Goal: Information Seeking & Learning: Compare options

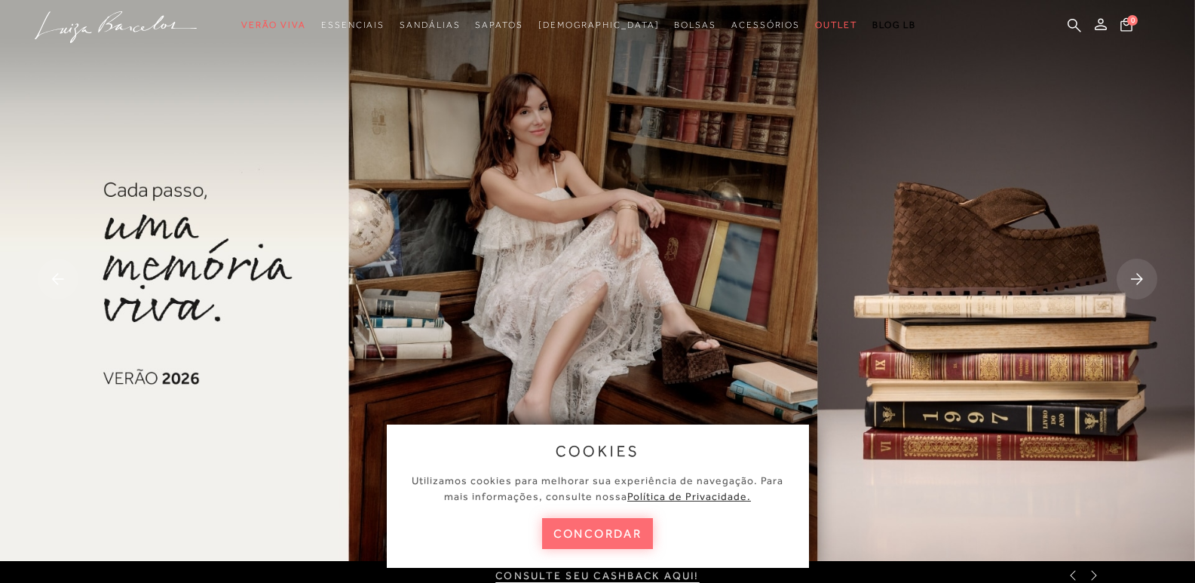
click at [587, 533] on button "concordar" at bounding box center [598, 533] width 112 height 31
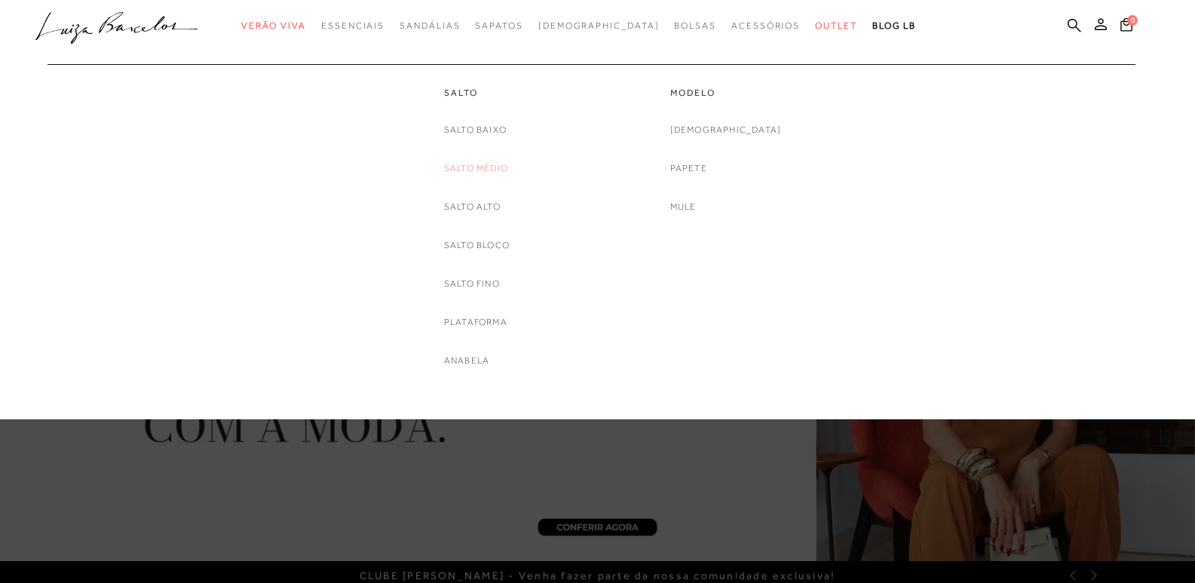
click at [493, 164] on link "Salto Médio" at bounding box center [476, 169] width 64 height 16
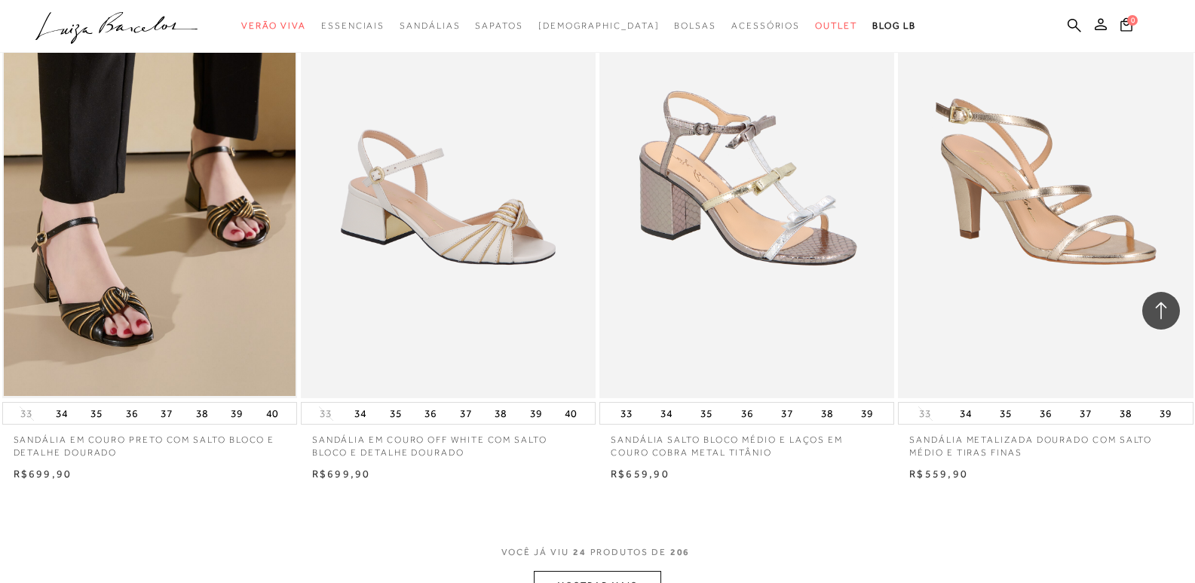
scroll to position [2942, 0]
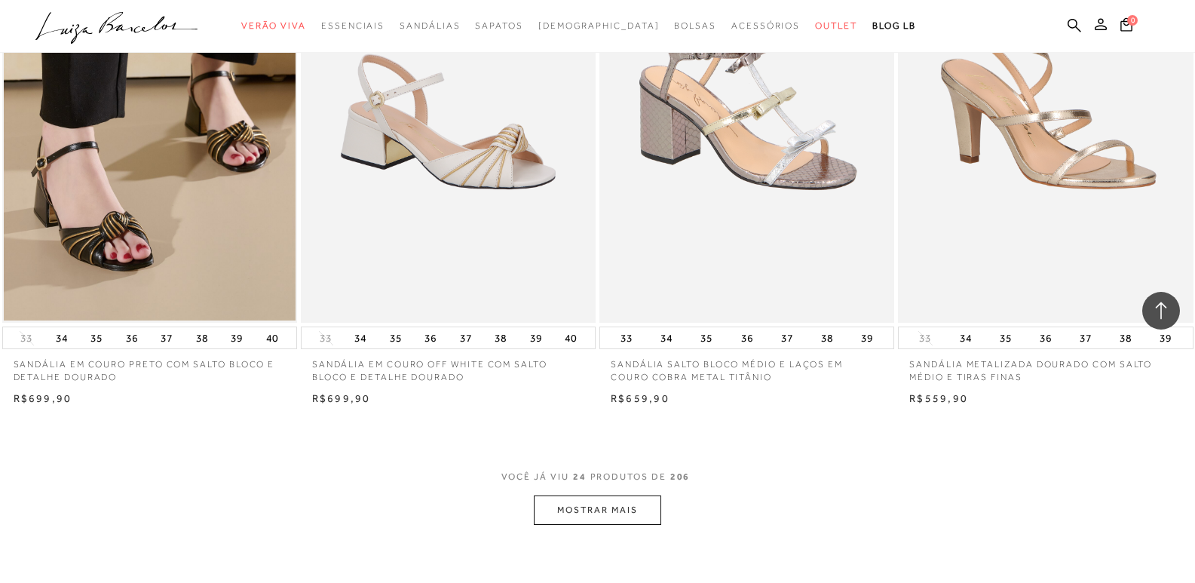
click at [612, 517] on button "MOSTRAR MAIS" at bounding box center [597, 510] width 127 height 29
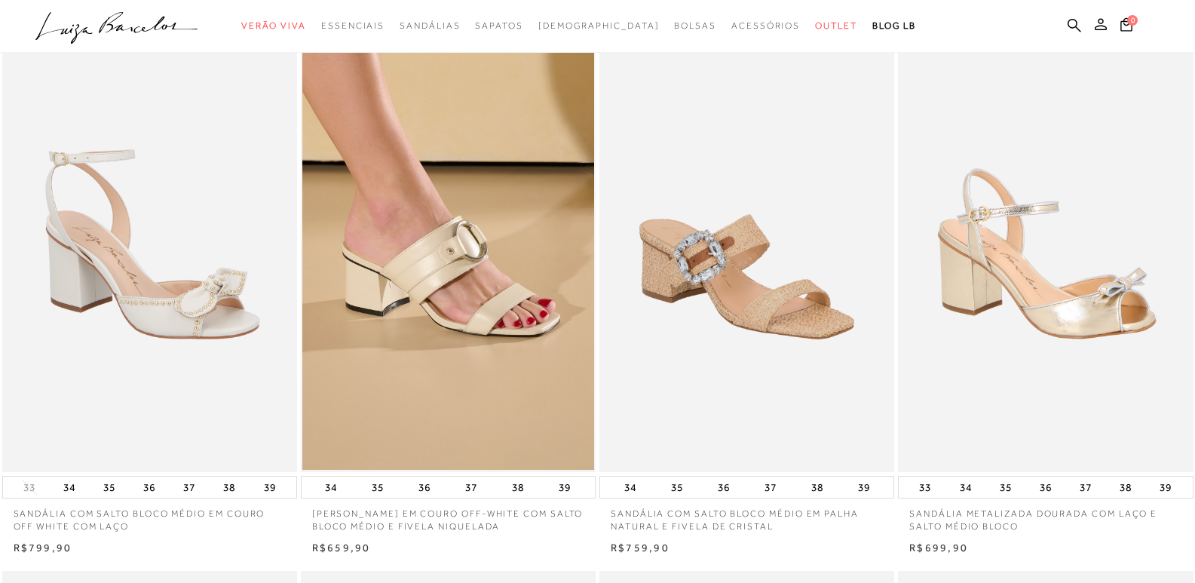
scroll to position [0, 0]
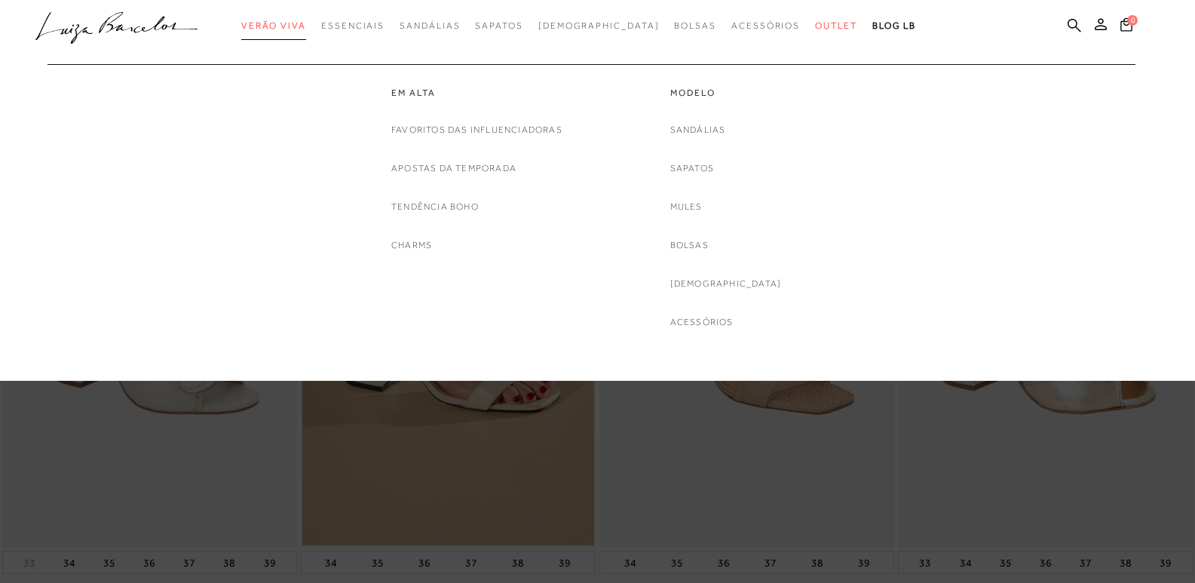
click at [306, 26] on span "Verão Viva" at bounding box center [273, 25] width 65 height 11
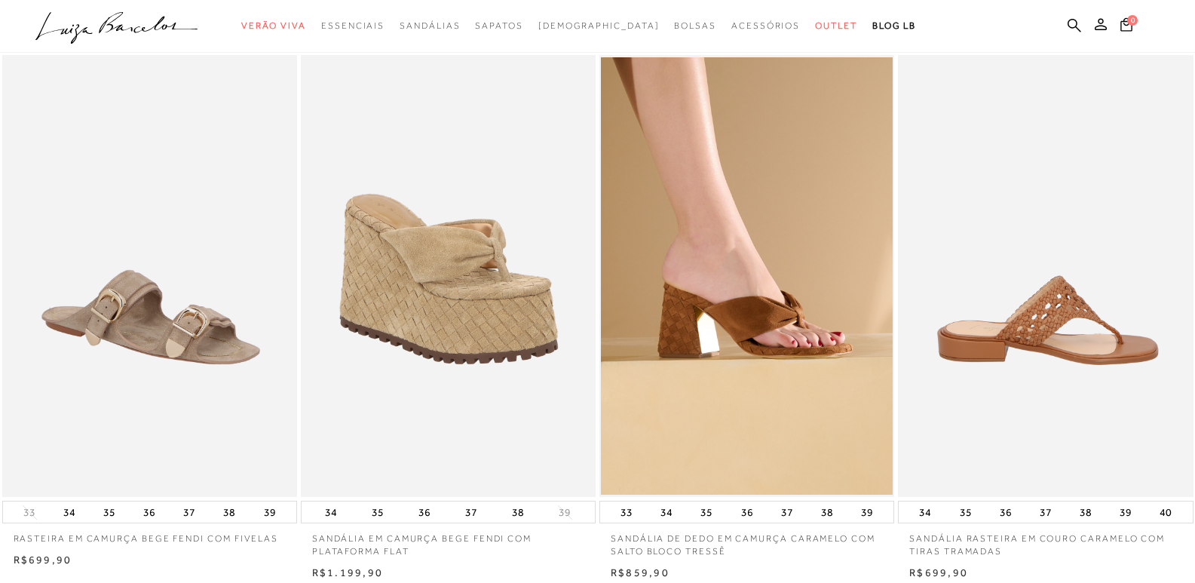
scroll to position [151, 0]
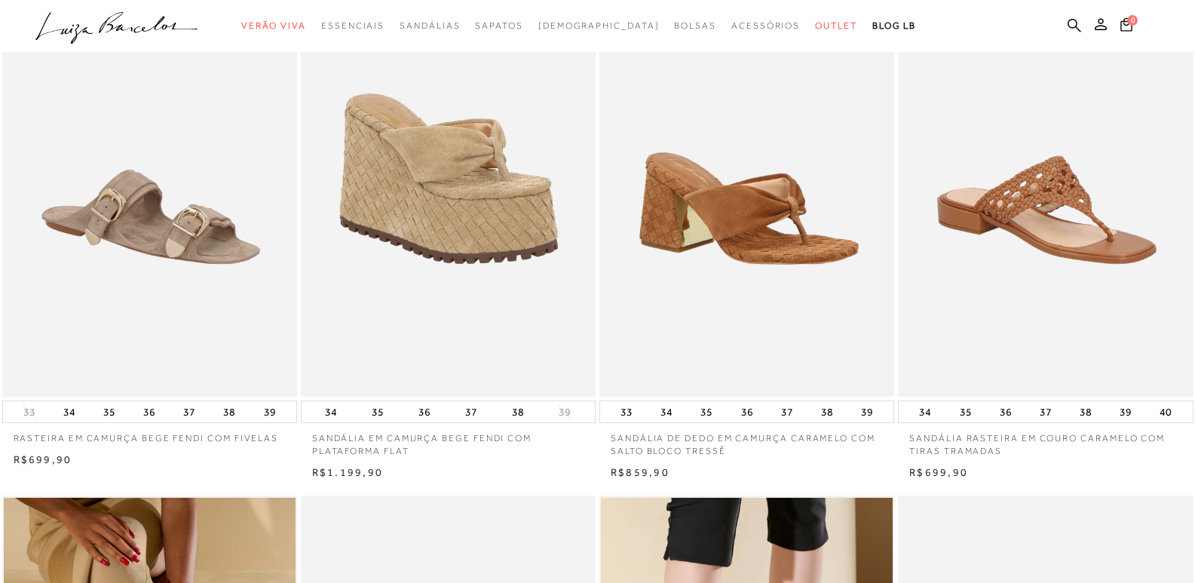
click at [781, 249] on img at bounding box center [747, 176] width 293 height 443
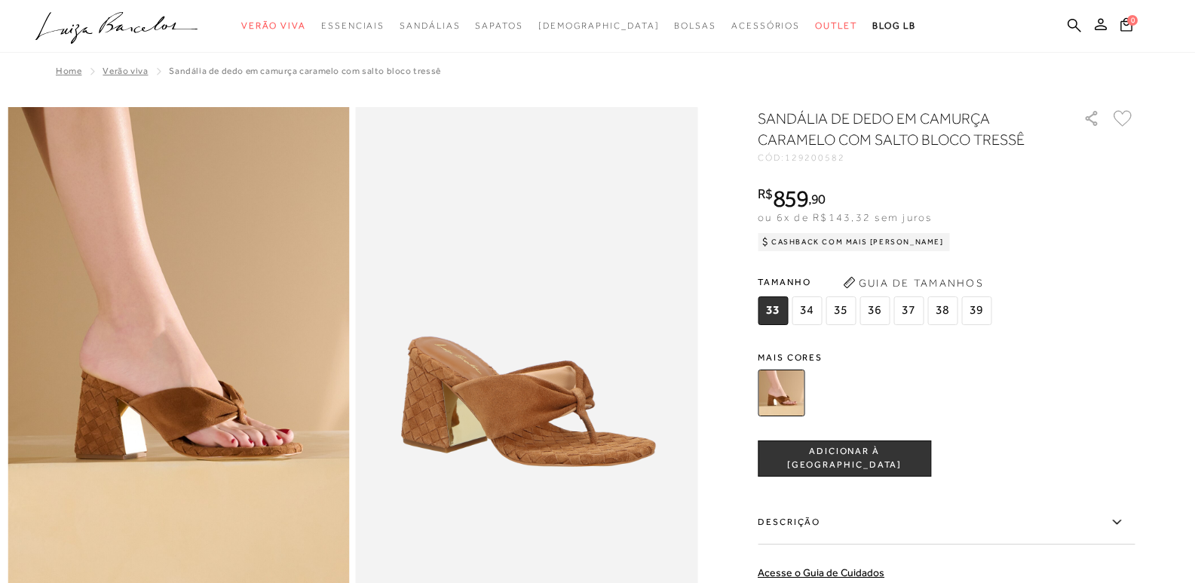
click at [264, 427] on img at bounding box center [179, 363] width 342 height 513
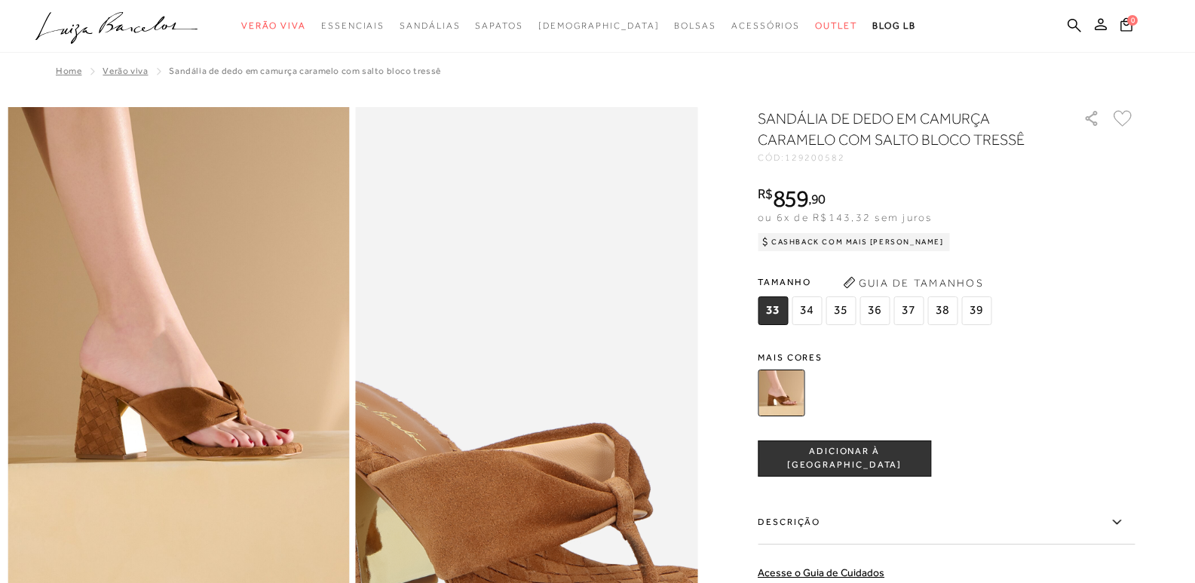
click at [540, 302] on img at bounding box center [516, 429] width 684 height 1027
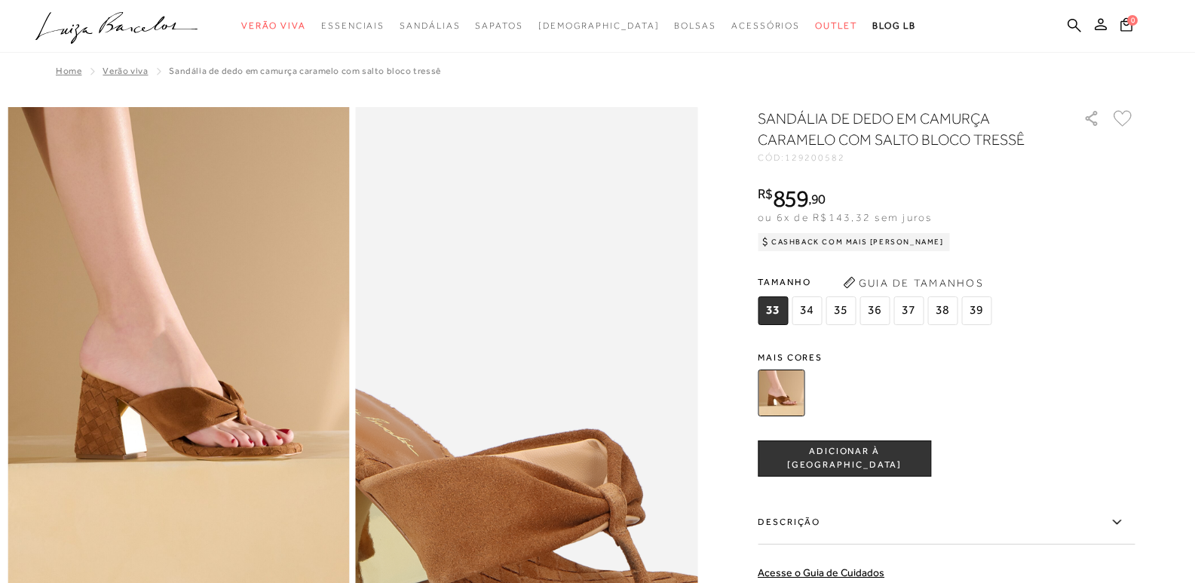
click at [556, 291] on img at bounding box center [509, 435] width 684 height 1027
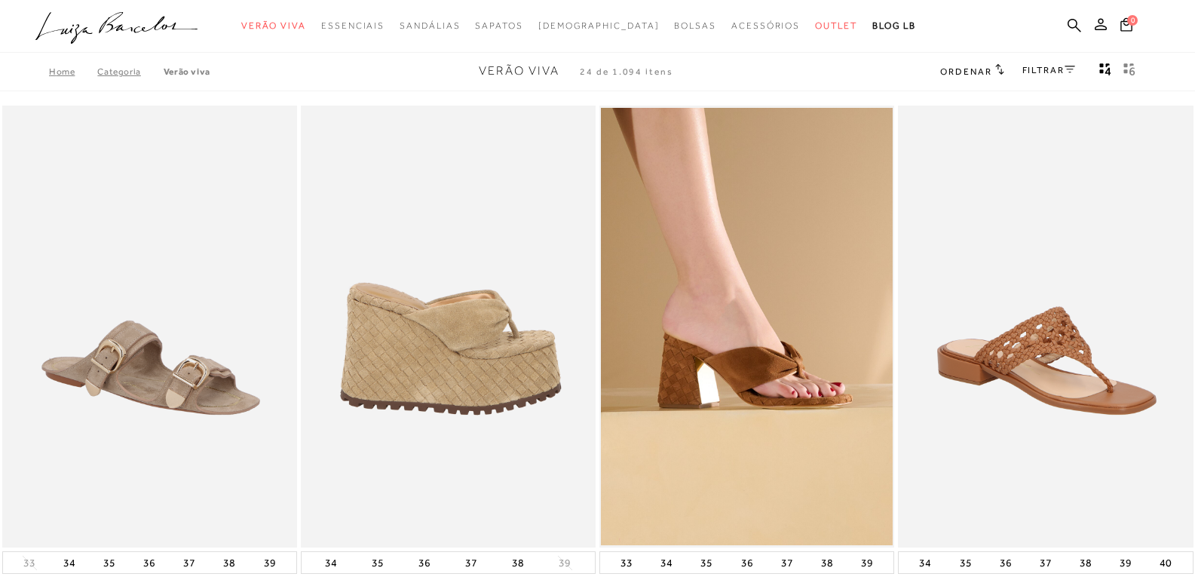
scroll to position [151, 0]
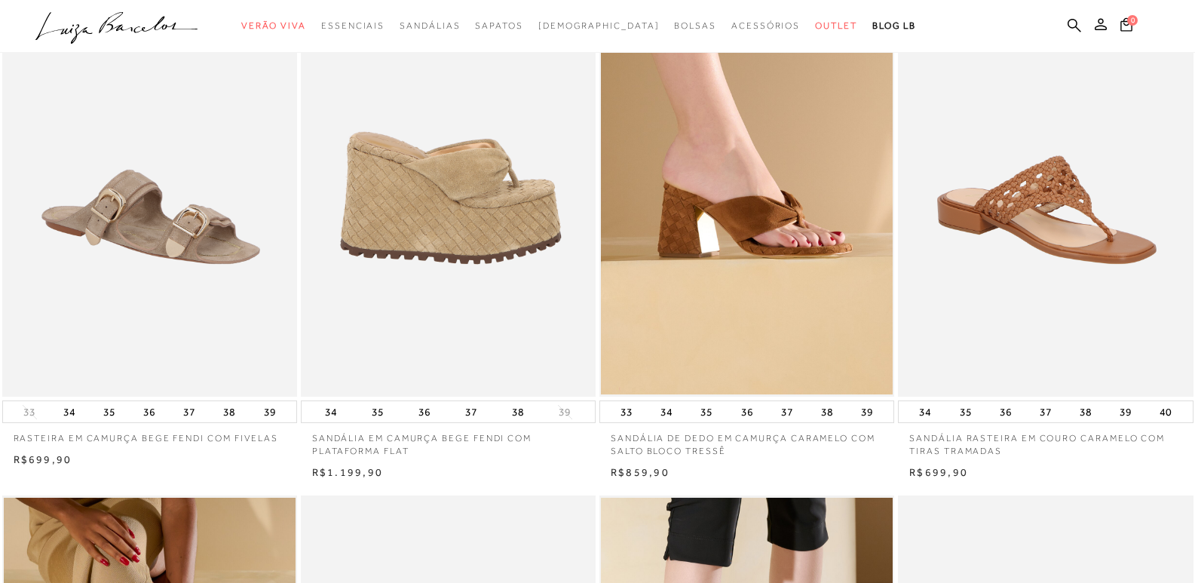
click at [459, 199] on img at bounding box center [448, 176] width 293 height 443
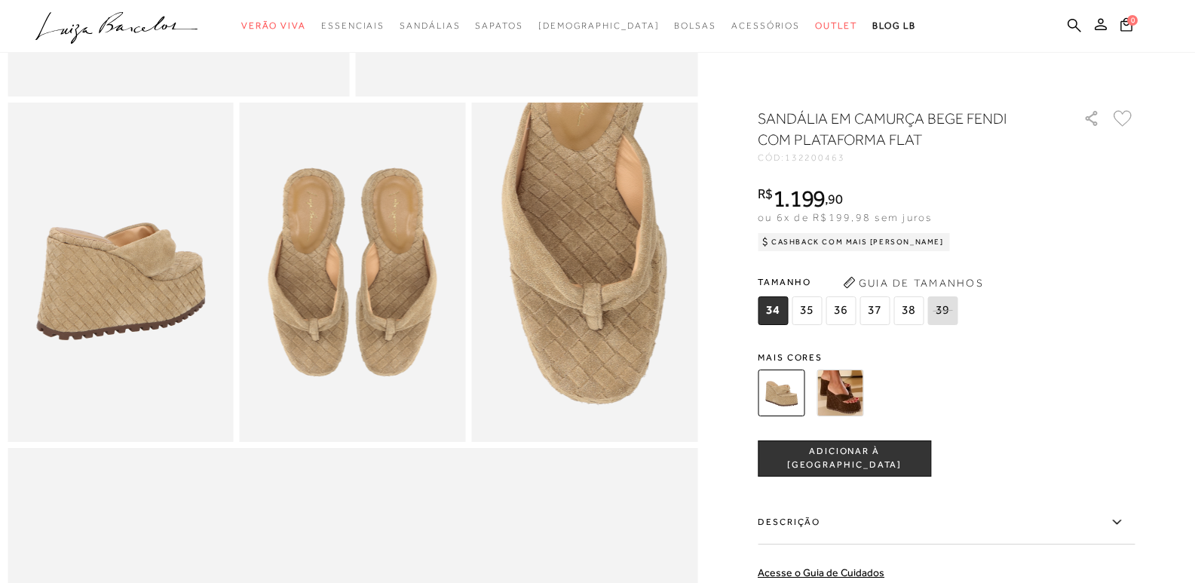
scroll to position [528, 0]
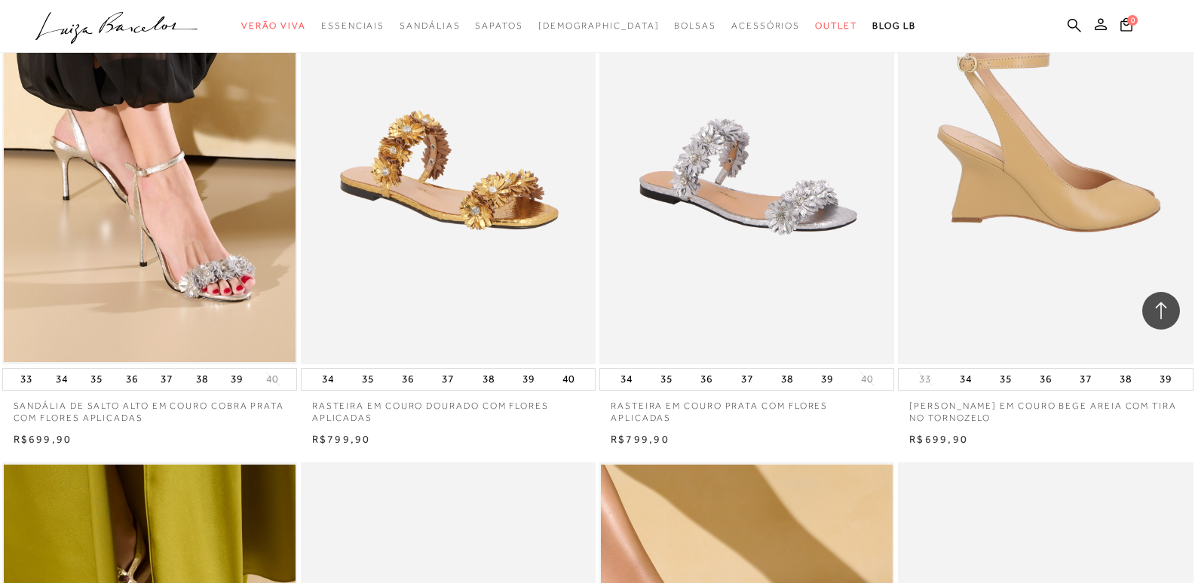
scroll to position [1843, 0]
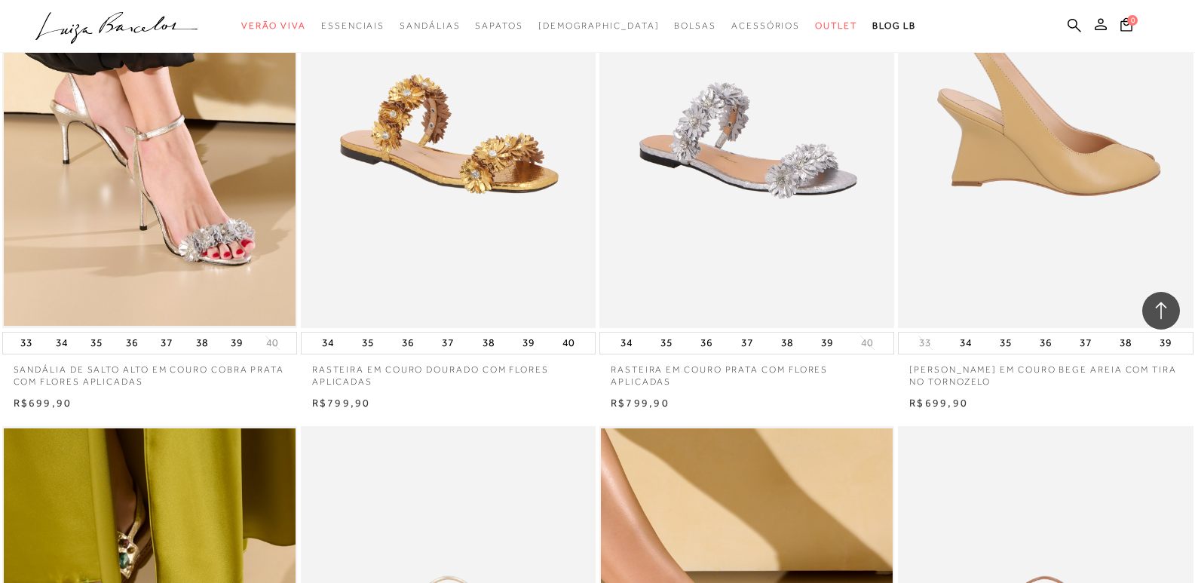
click at [1029, 154] on img at bounding box center [1046, 106] width 293 height 443
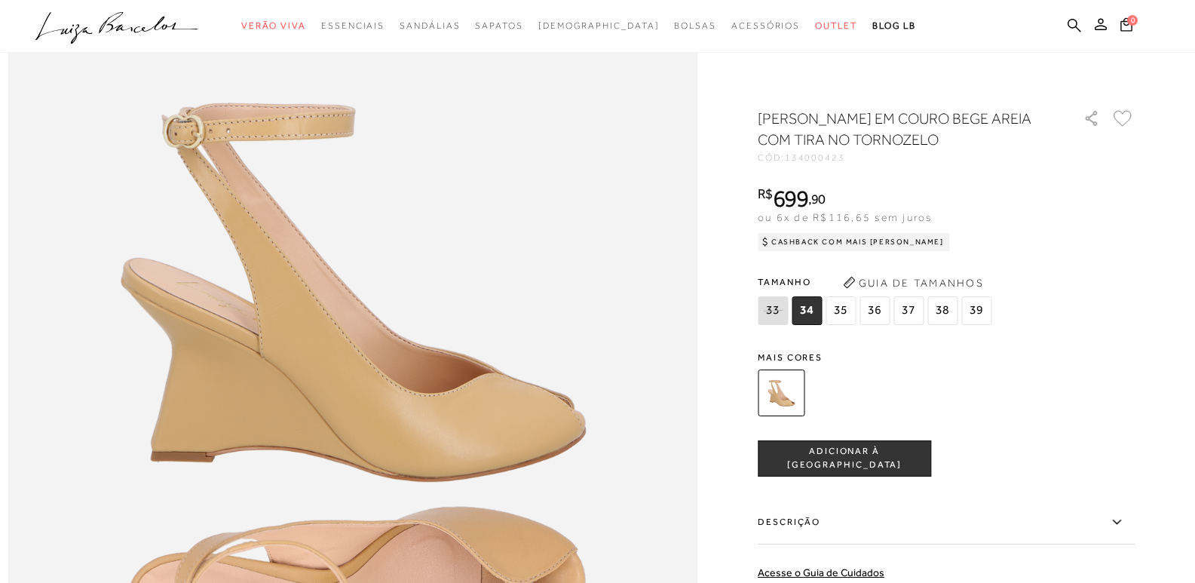
scroll to position [1282, 0]
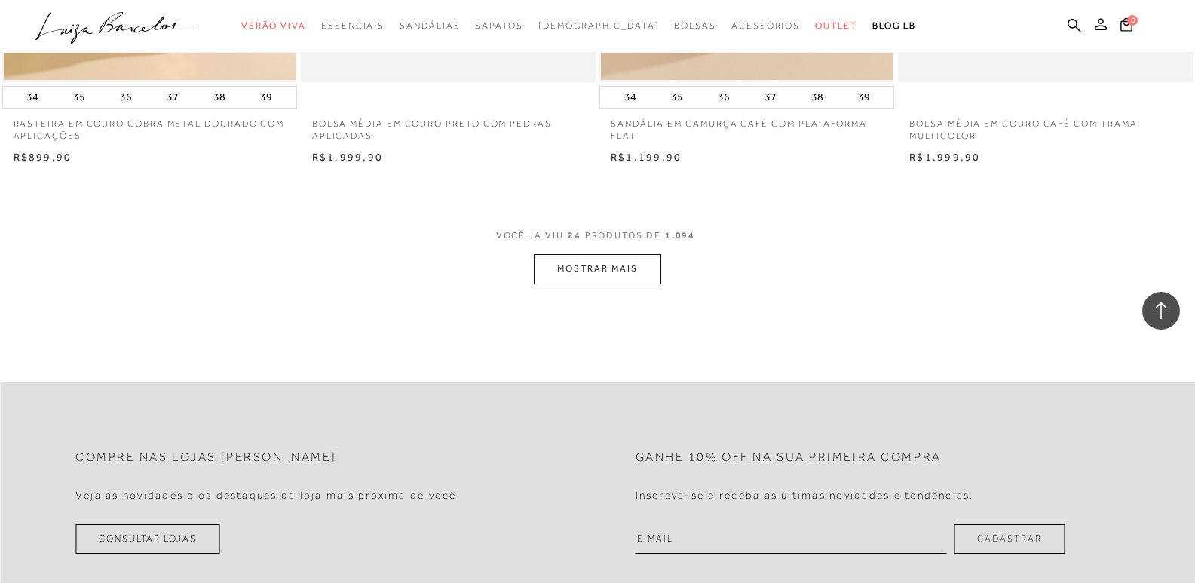
scroll to position [3172, 0]
click at [616, 266] on button "MOSTRAR MAIS" at bounding box center [597, 267] width 127 height 29
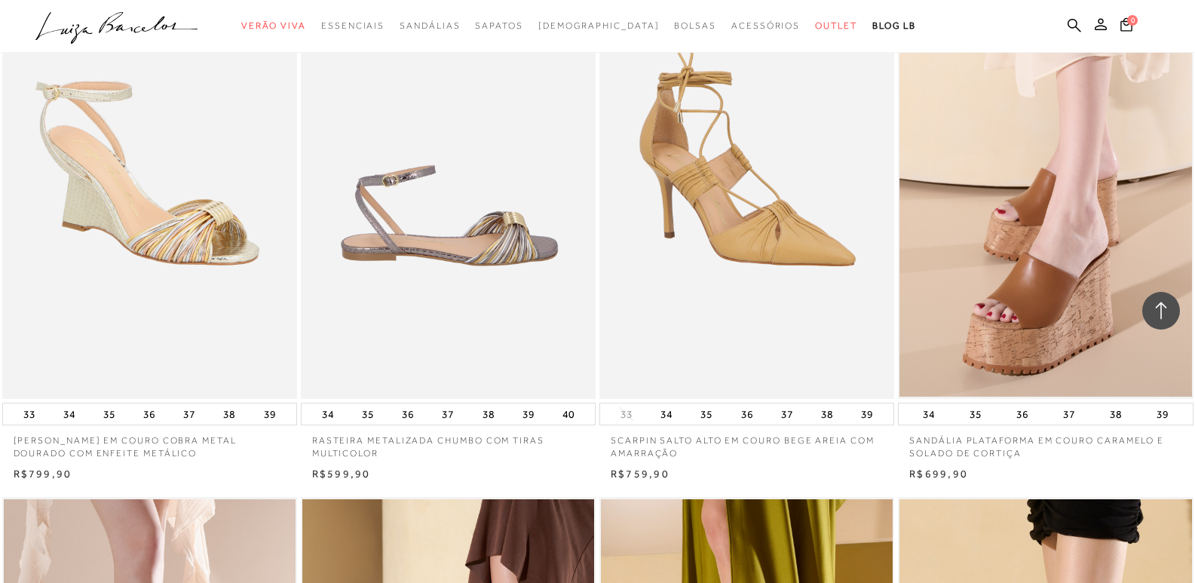
scroll to position [4454, 0]
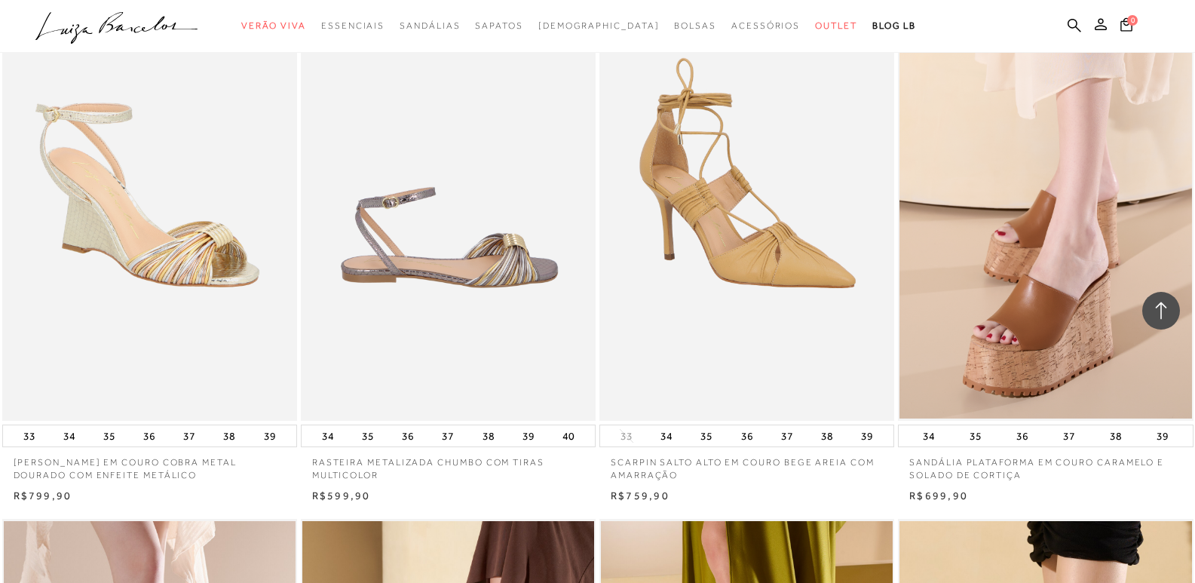
click at [742, 260] on img at bounding box center [747, 199] width 293 height 443
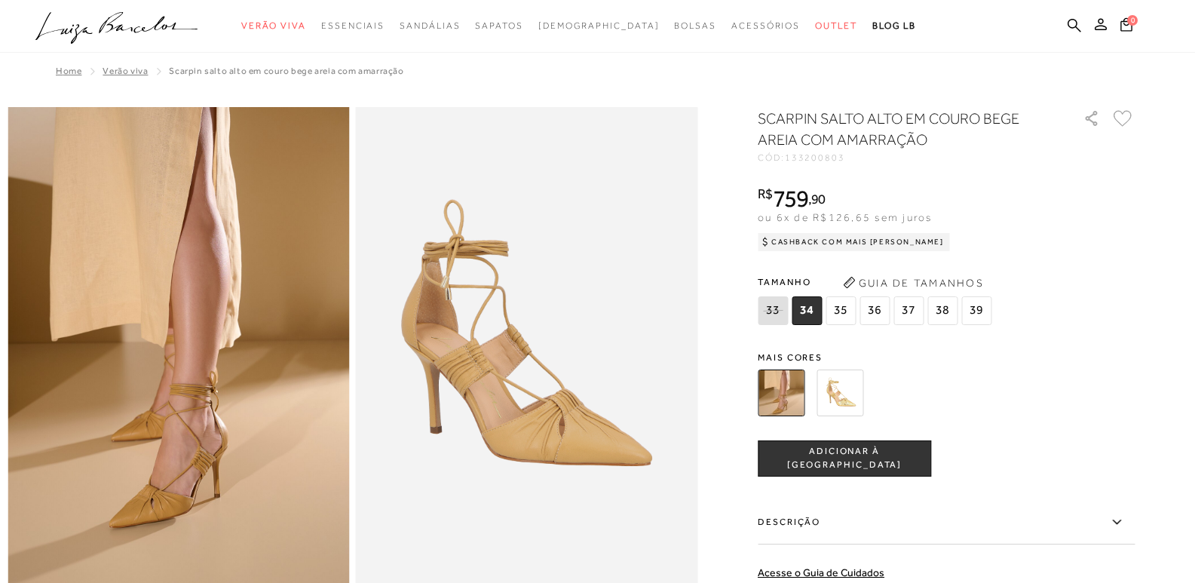
click at [853, 394] on img at bounding box center [840, 393] width 47 height 47
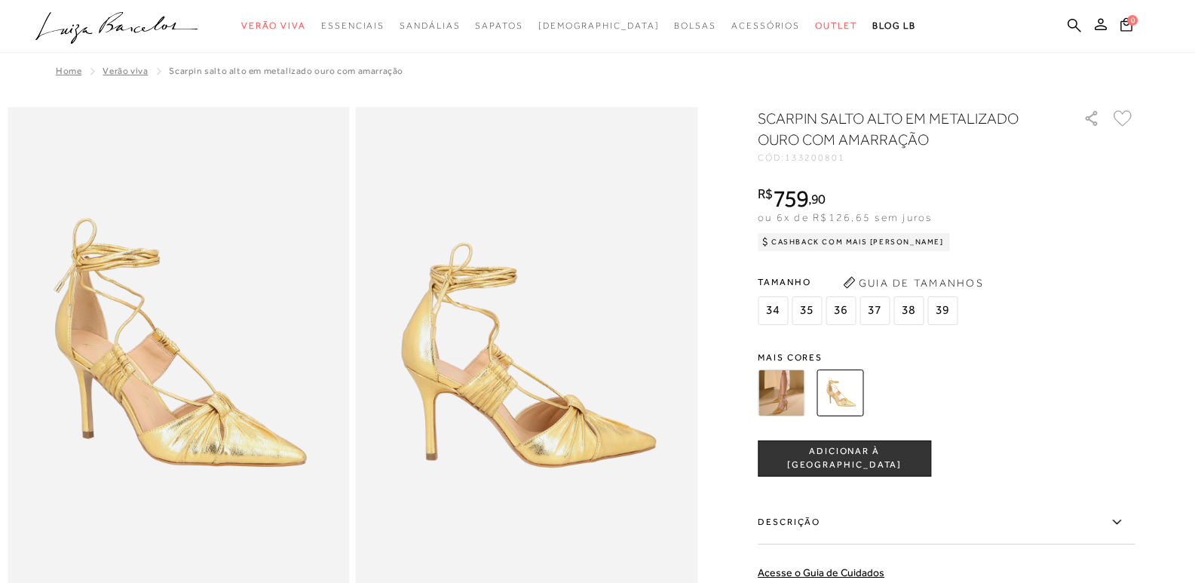
click at [787, 353] on span "Mais cores" at bounding box center [946, 357] width 377 height 9
click at [784, 385] on img at bounding box center [781, 393] width 47 height 47
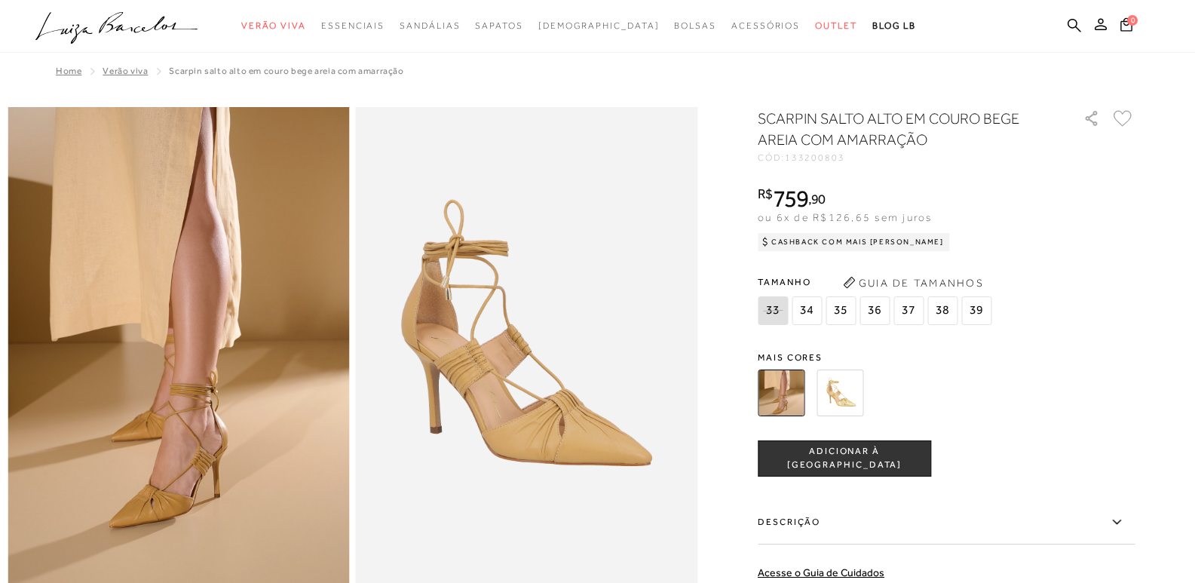
click at [264, 501] on img at bounding box center [179, 363] width 342 height 513
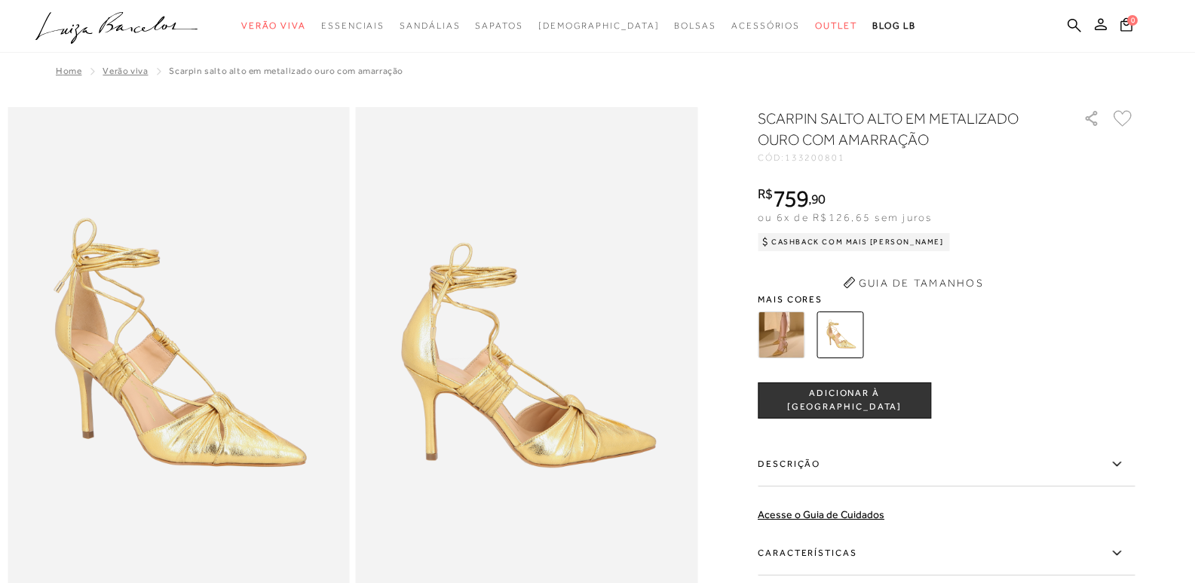
scroll to position [89, 0]
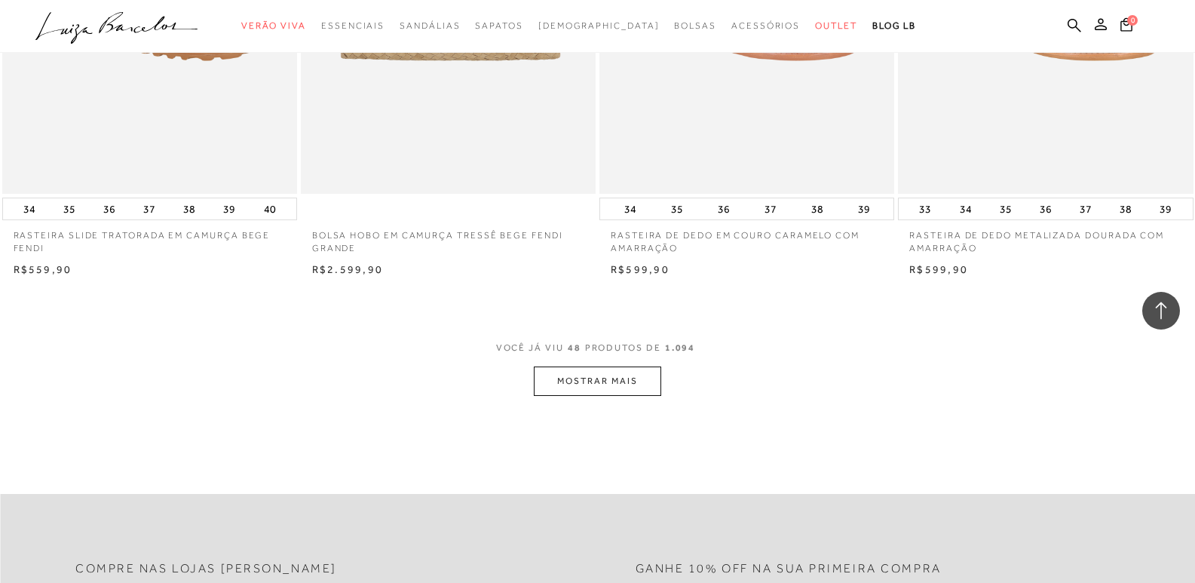
scroll to position [6411, 0]
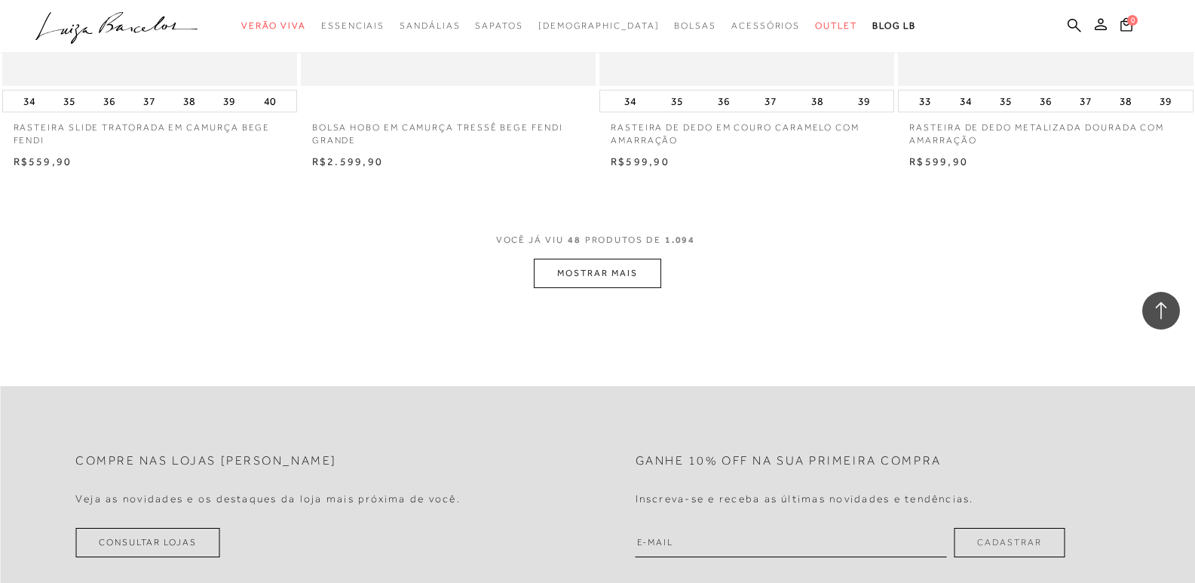
click at [651, 271] on button "MOSTRAR MAIS" at bounding box center [597, 273] width 127 height 29
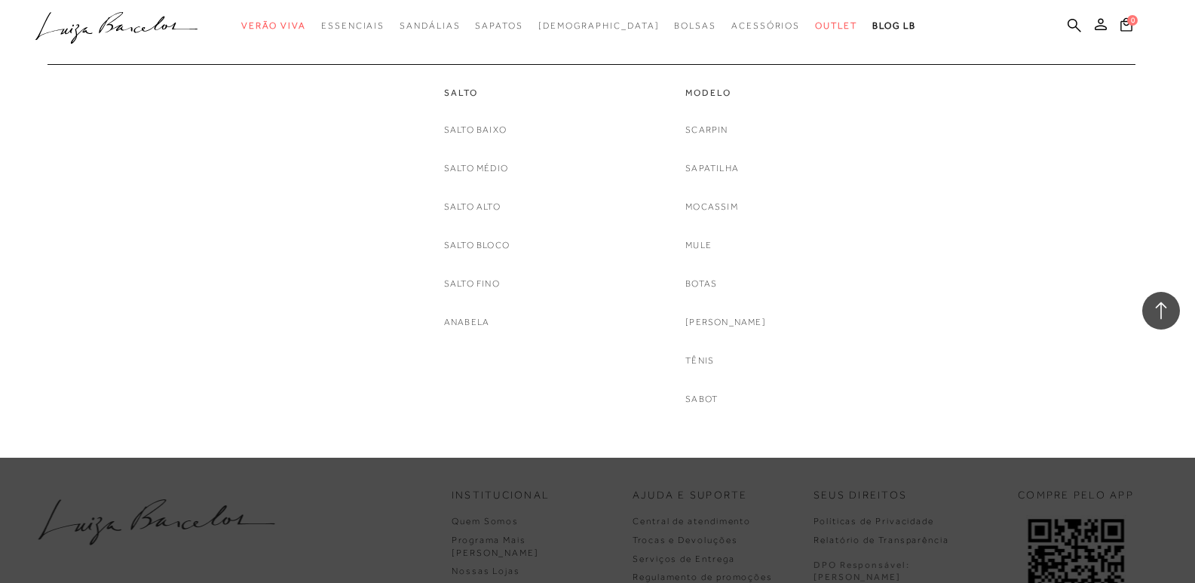
scroll to position [9880, 0]
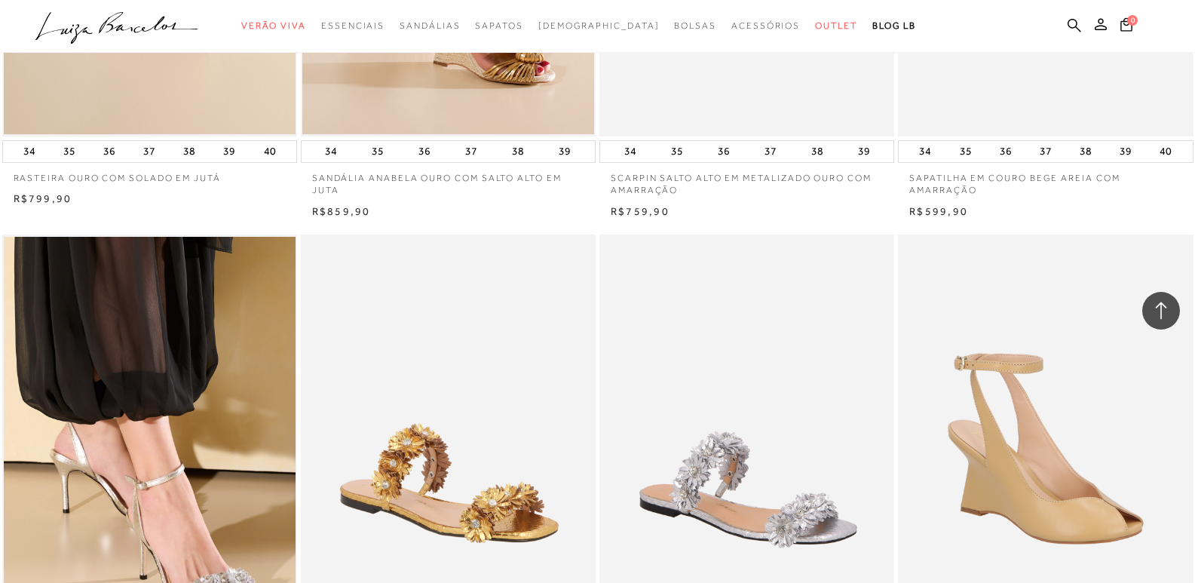
scroll to position [1584, 0]
